Goal: Task Accomplishment & Management: Use online tool/utility

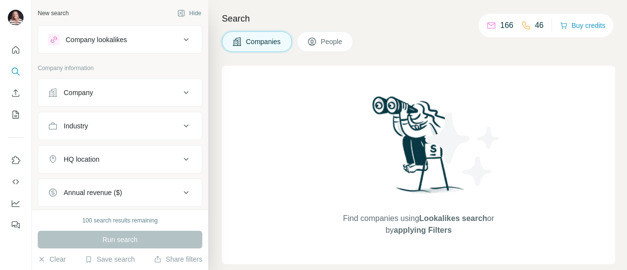
click at [180, 93] on icon at bounding box center [186, 93] width 12 height 12
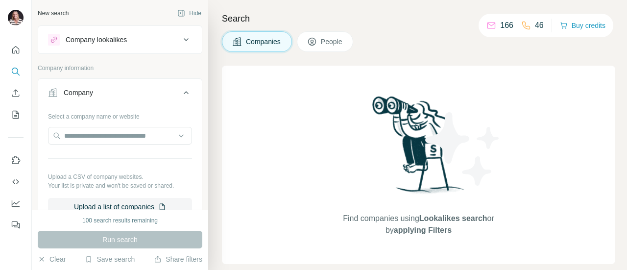
click at [190, 98] on button "Company" at bounding box center [120, 94] width 164 height 27
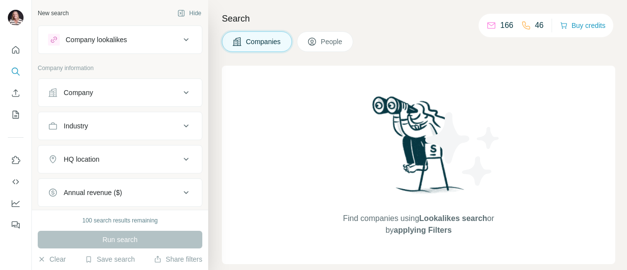
click at [181, 126] on icon at bounding box center [186, 126] width 12 height 12
click at [158, 148] on input at bounding box center [114, 150] width 121 height 11
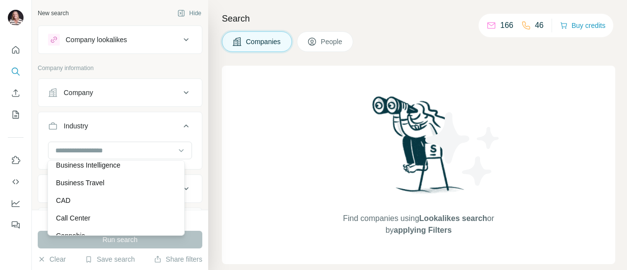
scroll to position [1225, 0]
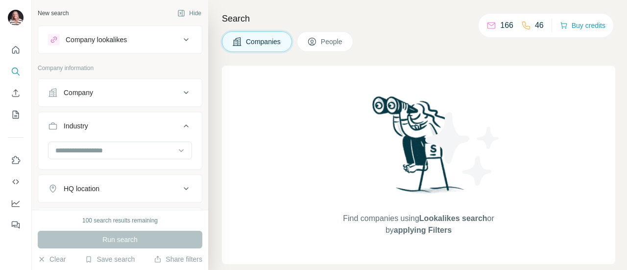
click at [107, 137] on button "Industry" at bounding box center [120, 127] width 164 height 27
click at [180, 123] on icon at bounding box center [186, 126] width 12 height 12
click at [79, 148] on input at bounding box center [114, 150] width 121 height 11
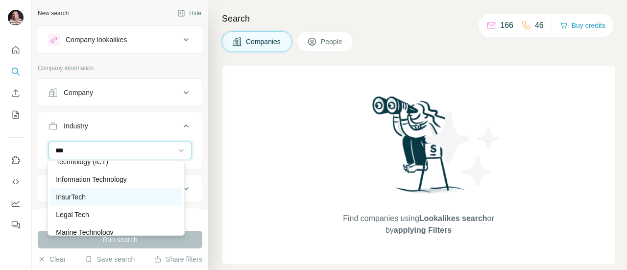
scroll to position [147, 0]
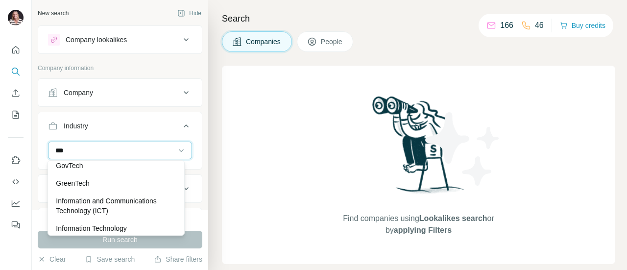
type input "***"
click at [120, 202] on p "Information and Communications Technology (ICT)" at bounding box center [116, 206] width 120 height 20
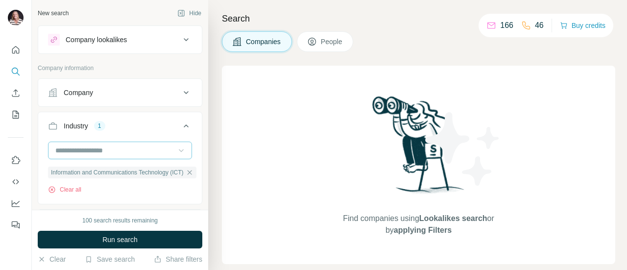
click at [176, 150] on icon at bounding box center [181, 151] width 10 height 10
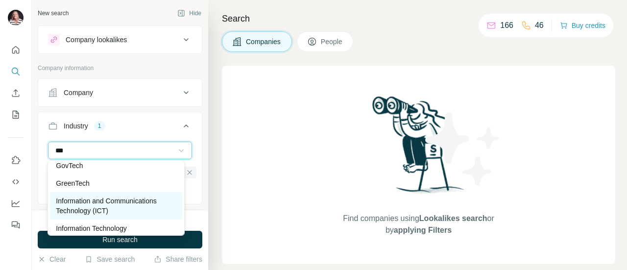
type input "***"
click at [114, 206] on p "Information and Communications Technology (ICT)" at bounding box center [116, 206] width 120 height 20
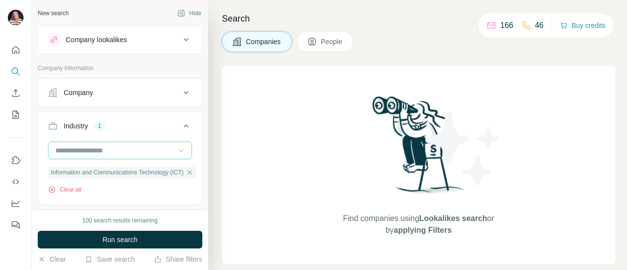
click at [176, 149] on icon at bounding box center [181, 151] width 10 height 10
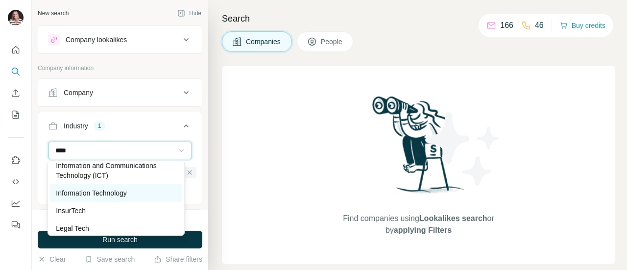
type input "****"
click at [122, 192] on p "Information Technology" at bounding box center [91, 193] width 71 height 10
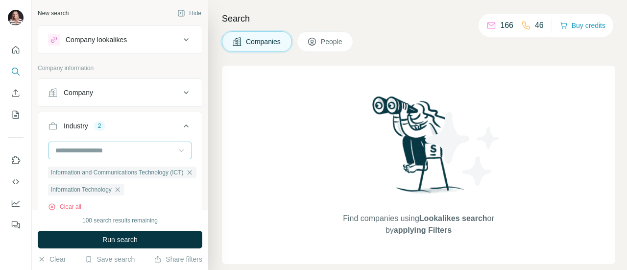
scroll to position [98, 0]
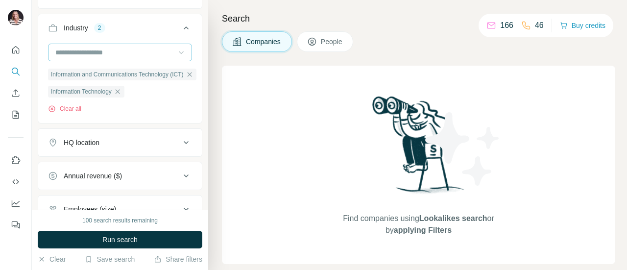
click at [185, 140] on button "HQ location" at bounding box center [120, 143] width 164 height 24
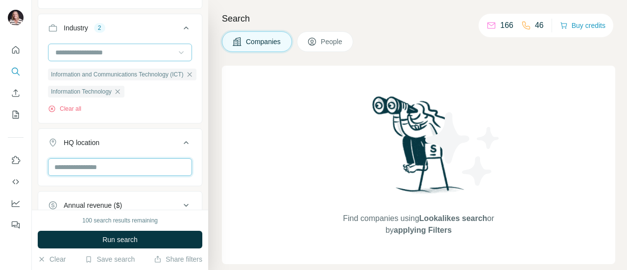
click at [115, 170] on input "text" at bounding box center [120, 167] width 144 height 18
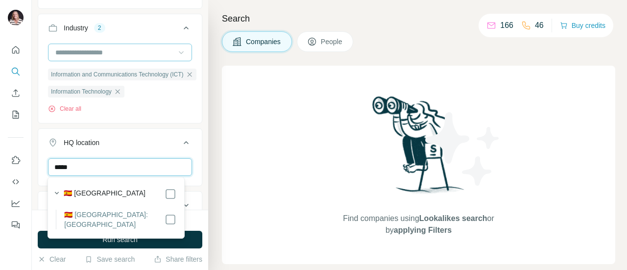
type input "*****"
click at [115, 217] on label "🇪🇸 [GEOGRAPHIC_DATA]: [GEOGRAPHIC_DATA]" at bounding box center [114, 220] width 100 height 20
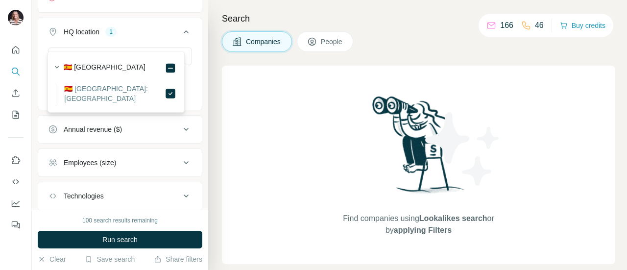
scroll to position [196, 0]
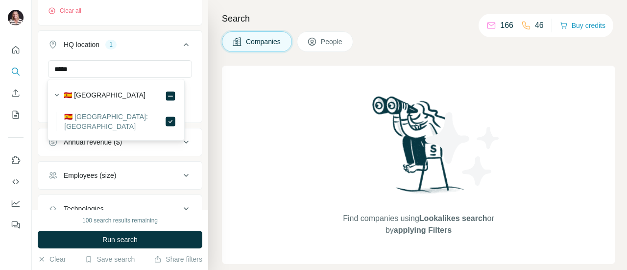
click at [240, 164] on div "Find companies using Lookalikes search or by applying Filters" at bounding box center [419, 165] width 394 height 198
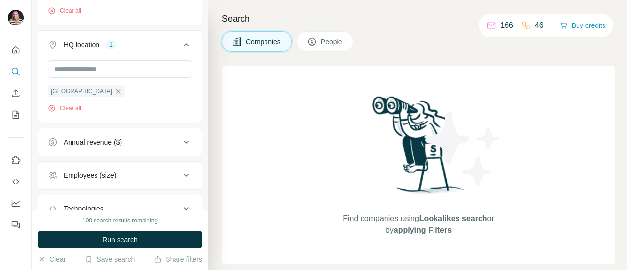
click at [182, 173] on icon at bounding box center [186, 176] width 12 height 12
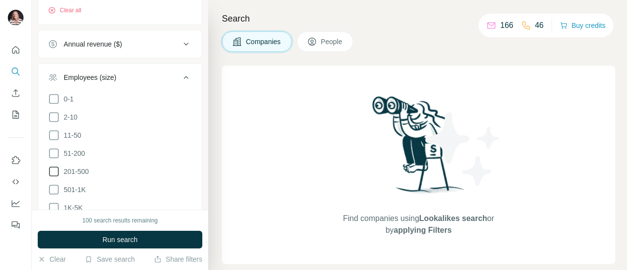
click at [54, 169] on icon at bounding box center [54, 172] width 12 height 12
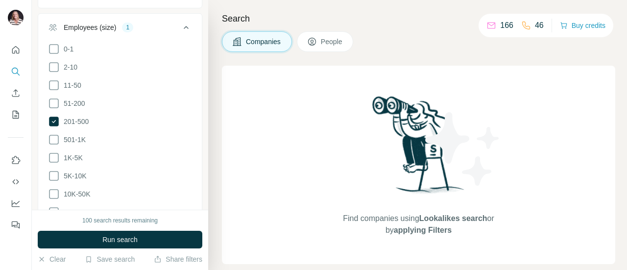
scroll to position [392, 0]
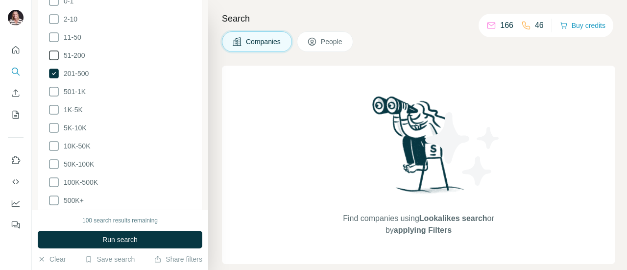
click at [52, 54] on icon at bounding box center [54, 56] width 12 height 12
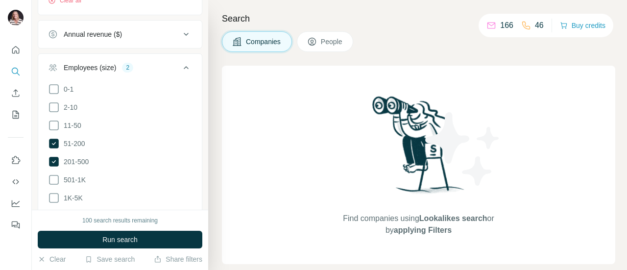
scroll to position [294, 0]
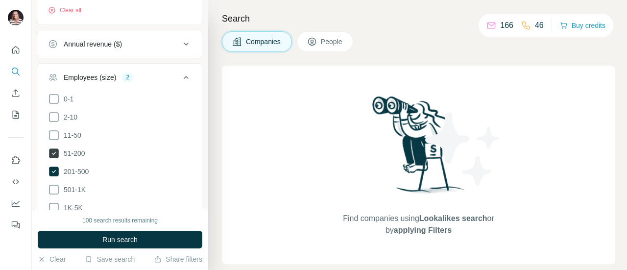
click at [52, 152] on icon at bounding box center [54, 154] width 10 height 10
click at [56, 175] on li "201-500" at bounding box center [120, 172] width 144 height 12
click at [54, 170] on icon at bounding box center [54, 171] width 4 height 3
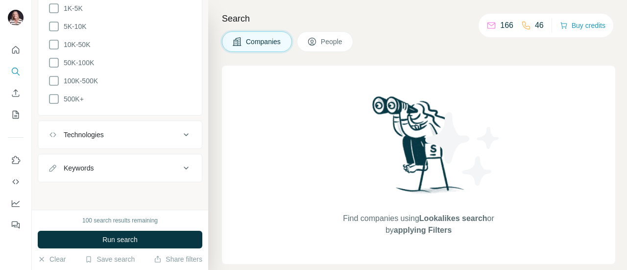
scroll to position [447, 0]
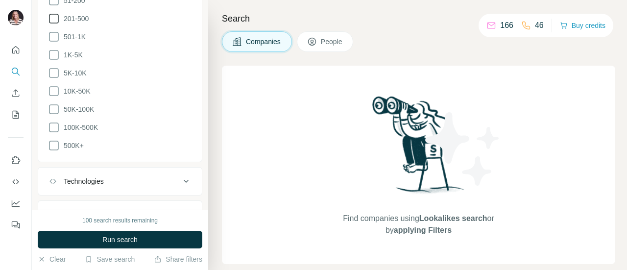
click at [180, 175] on icon at bounding box center [186, 181] width 12 height 12
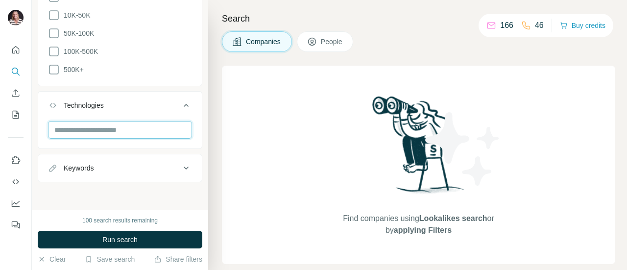
click at [106, 125] on input "text" at bounding box center [120, 130] width 144 height 18
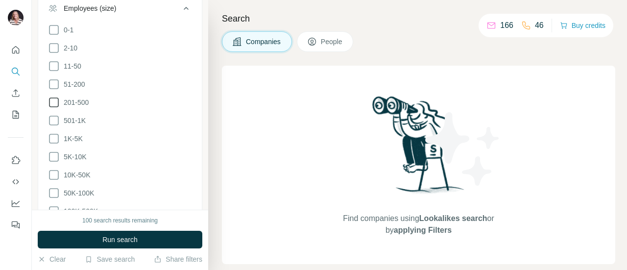
scroll to position [378, 0]
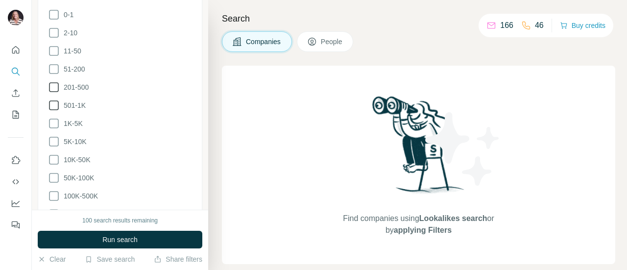
click at [52, 90] on icon at bounding box center [54, 87] width 12 height 12
click at [52, 106] on icon at bounding box center [54, 105] width 12 height 12
click at [52, 121] on icon at bounding box center [54, 124] width 12 height 12
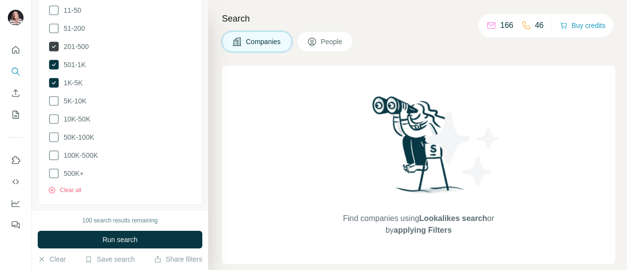
scroll to position [427, 0]
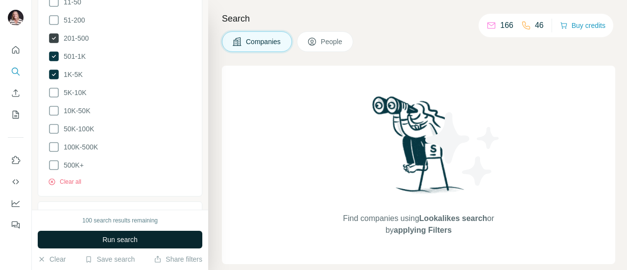
click at [133, 232] on button "Run search" at bounding box center [120, 240] width 165 height 18
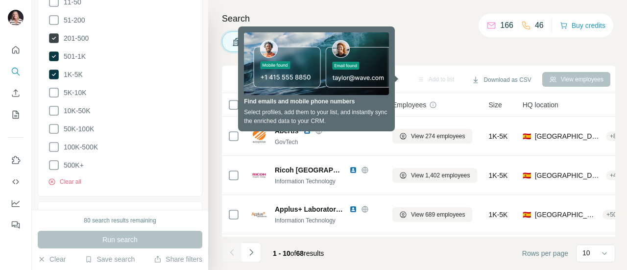
click at [426, 29] on div "Search Companies People Sync to Pipedrive Add to list Download as CSV View empl…" at bounding box center [417, 135] width 419 height 270
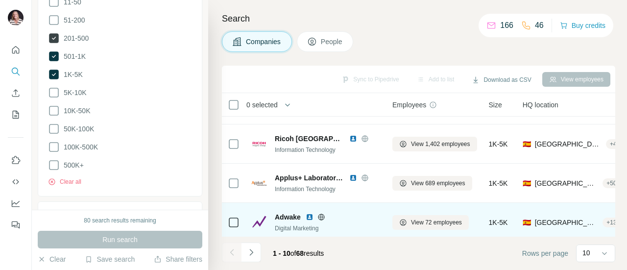
scroll to position [0, 0]
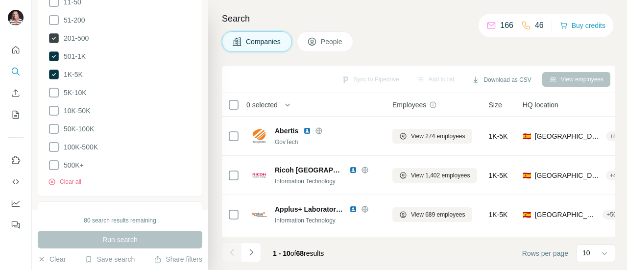
click at [315, 40] on icon at bounding box center [312, 42] width 5 height 5
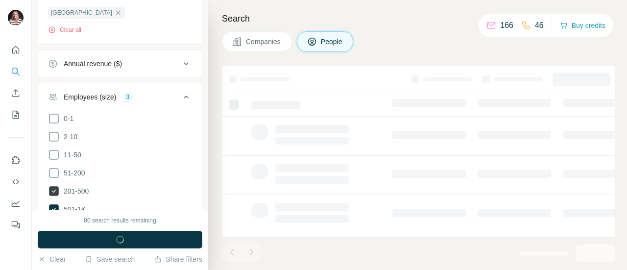
scroll to position [579, 0]
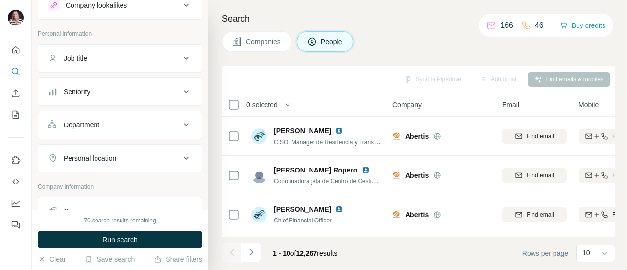
scroll to position [49, 0]
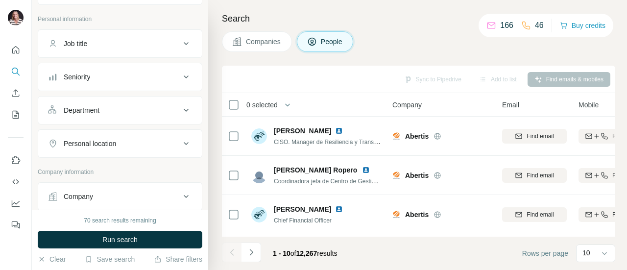
click at [180, 107] on icon at bounding box center [186, 110] width 12 height 12
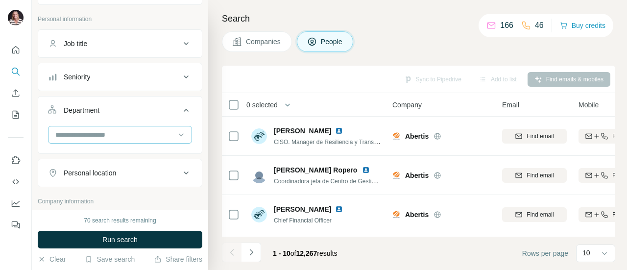
click at [112, 131] on input at bounding box center [114, 134] width 121 height 11
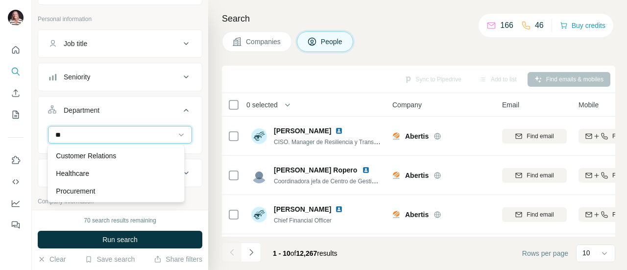
type input "*"
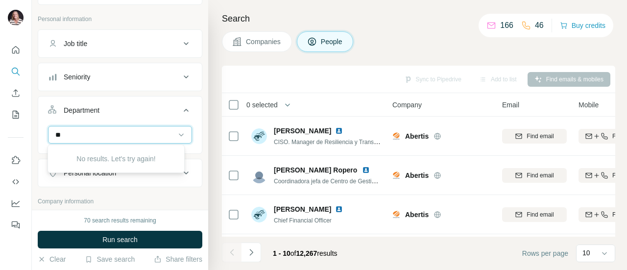
type input "*"
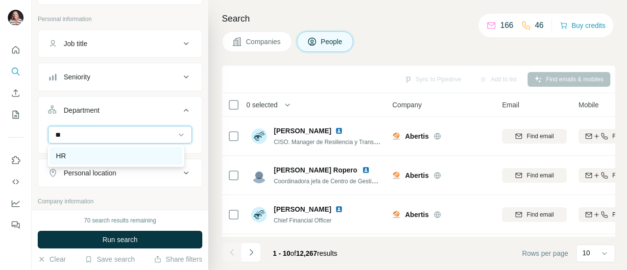
type input "**"
click at [93, 147] on div "HR" at bounding box center [116, 156] width 132 height 18
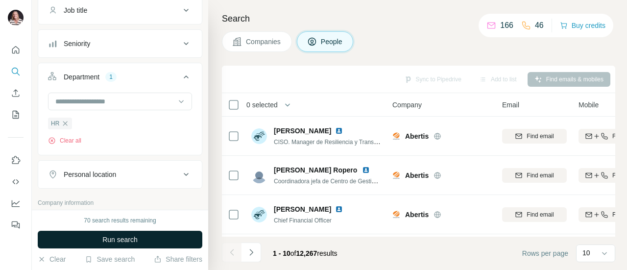
scroll to position [98, 0]
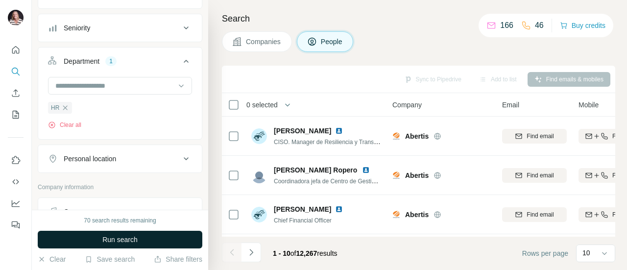
click at [106, 239] on span "Run search" at bounding box center [119, 240] width 35 height 10
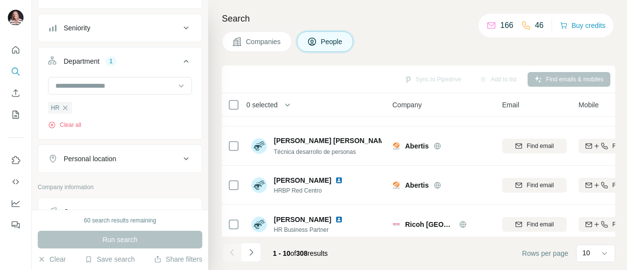
scroll to position [276, 0]
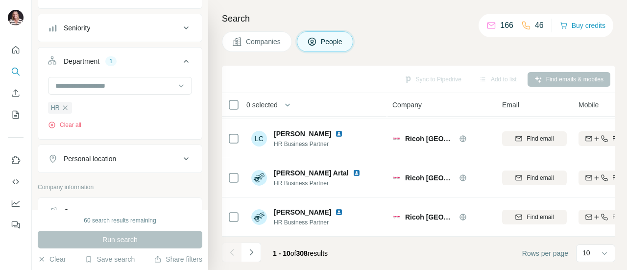
click at [267, 28] on div "Search Companies People Sync to Pipedrive Add to list Find emails & mobiles 0 s…" at bounding box center [417, 135] width 419 height 270
click at [261, 44] on span "Companies" at bounding box center [264, 42] width 36 height 10
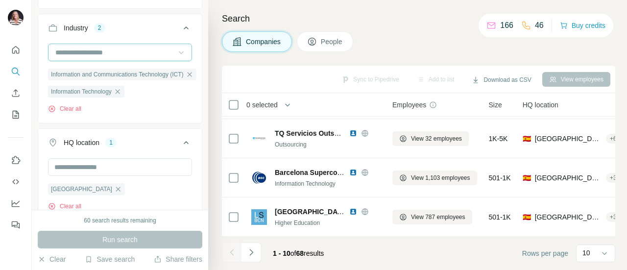
scroll to position [0, 0]
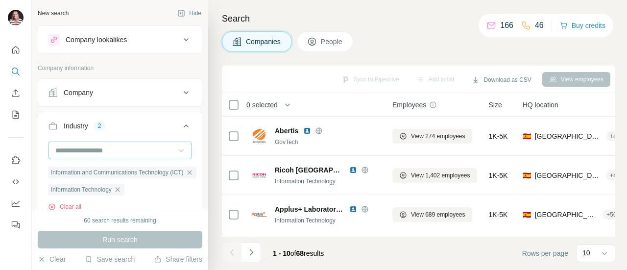
click at [330, 41] on span "People" at bounding box center [332, 42] width 23 height 10
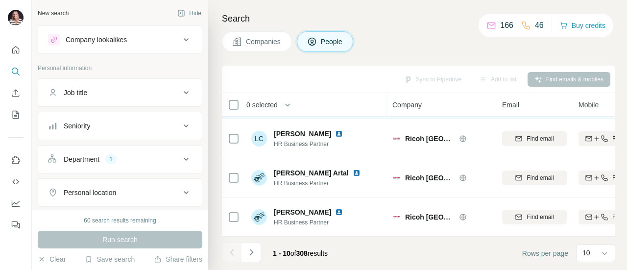
scroll to position [276, 0]
click at [607, 255] on icon at bounding box center [605, 253] width 10 height 10
click at [597, 178] on div "60" at bounding box center [596, 179] width 23 height 10
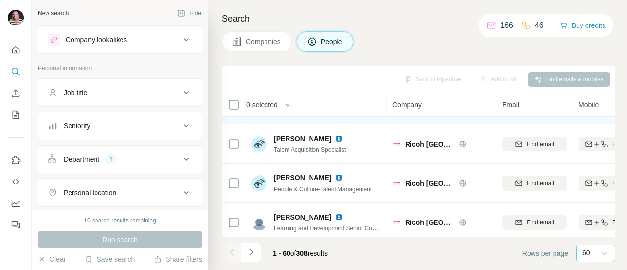
scroll to position [865, 0]
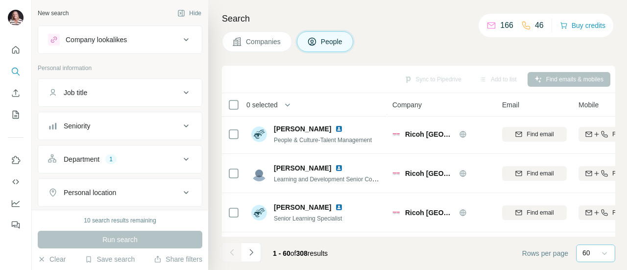
click at [180, 126] on icon at bounding box center [186, 126] width 12 height 12
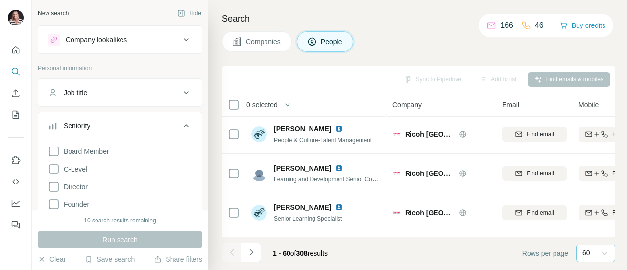
scroll to position [49, 0]
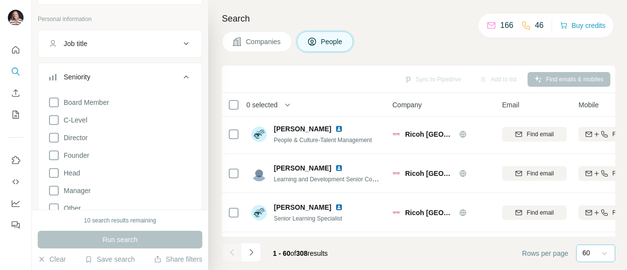
drag, startPoint x: 55, startPoint y: 137, endPoint x: 102, endPoint y: 145, distance: 47.3
click at [55, 137] on icon at bounding box center [54, 138] width 12 height 12
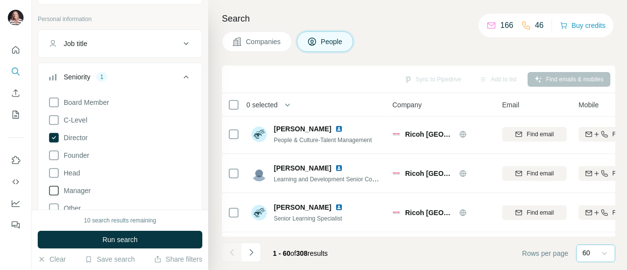
click at [51, 195] on icon at bounding box center [54, 191] width 10 height 10
click at [50, 173] on icon at bounding box center [54, 173] width 12 height 12
drag, startPoint x: 106, startPoint y: 235, endPoint x: 204, endPoint y: 179, distance: 113.3
click at [106, 235] on span "Run search" at bounding box center [119, 240] width 35 height 10
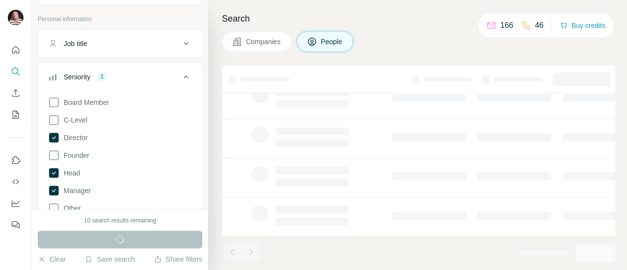
scroll to position [276, 0]
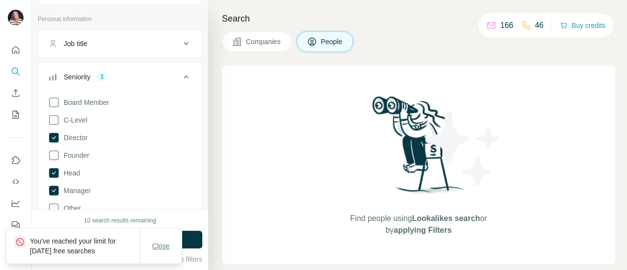
click at [164, 247] on span "Close" at bounding box center [161, 246] width 18 height 10
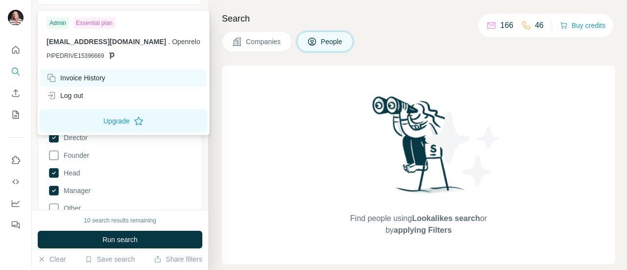
click at [105, 78] on div "Invoice History" at bounding box center [76, 78] width 59 height 10
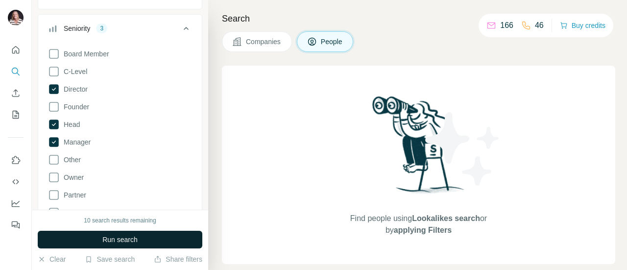
scroll to position [98, 0]
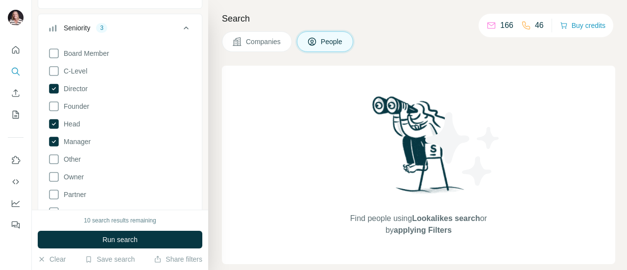
click at [268, 48] on button "Companies" at bounding box center [257, 41] width 70 height 21
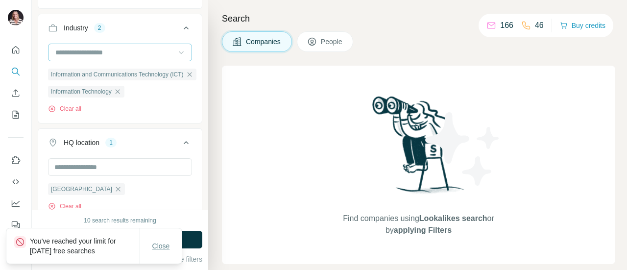
click at [164, 248] on span "Close" at bounding box center [161, 246] width 18 height 10
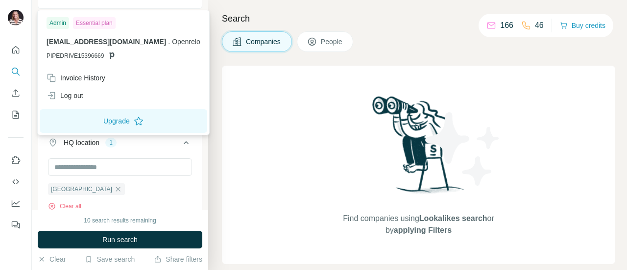
click at [13, 13] on img at bounding box center [16, 18] width 16 height 16
drag, startPoint x: 93, startPoint y: 122, endPoint x: 106, endPoint y: 138, distance: 20.5
click at [94, 122] on button "Upgrade" at bounding box center [124, 121] width 168 height 24
